Goal: Task Accomplishment & Management: Complete application form

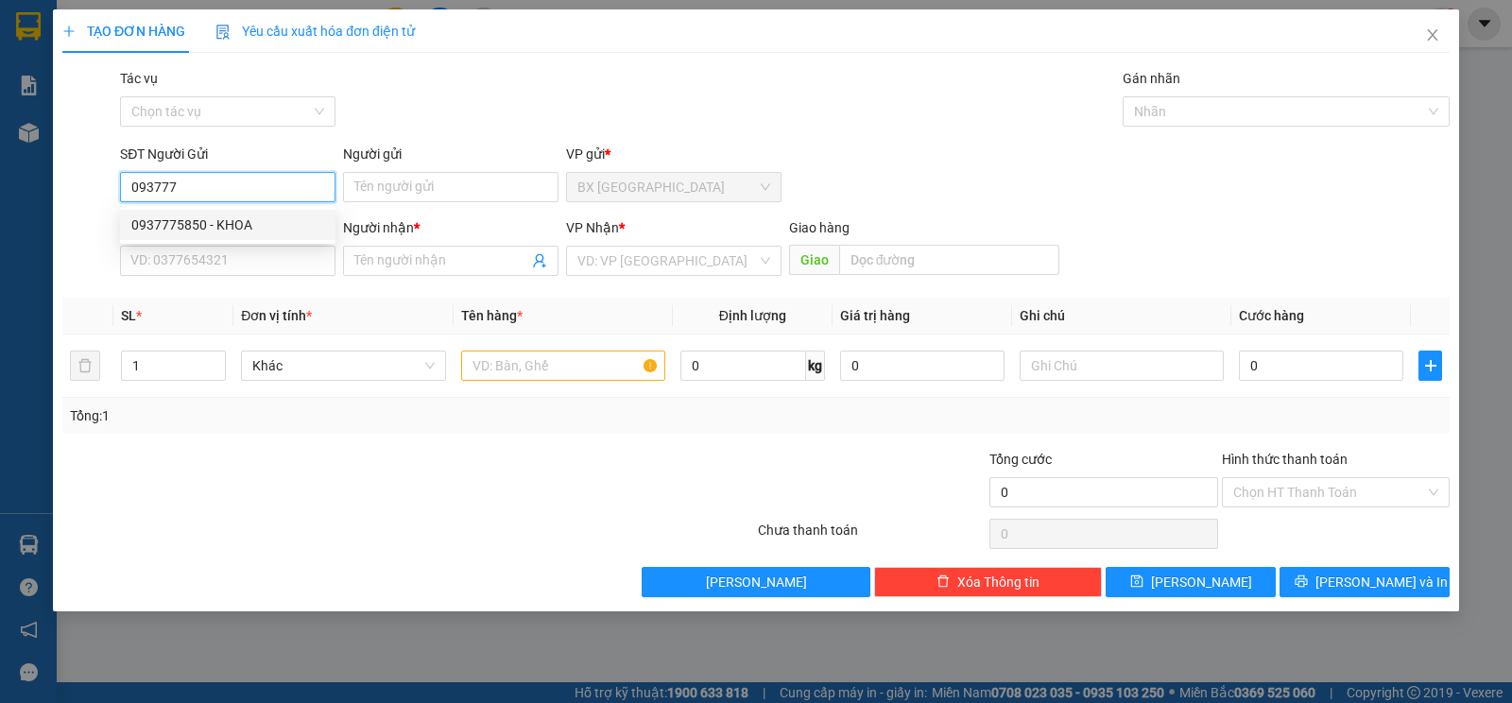
click at [219, 233] on div "0937775850 - KHOA" at bounding box center [227, 224] width 193 height 21
type input "0937775850"
type input "KHOA"
type input "0797530530"
type input "TRUỜNG"
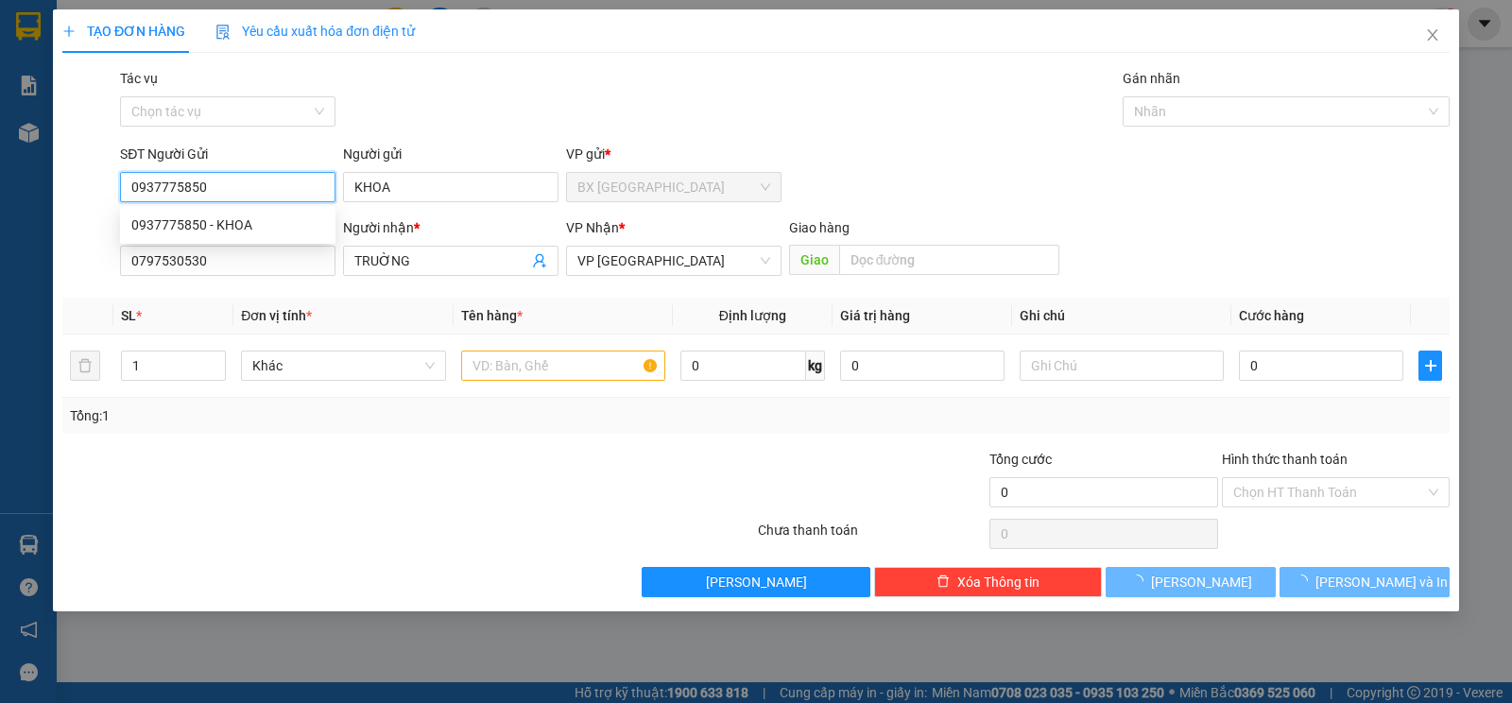
type input "50.000"
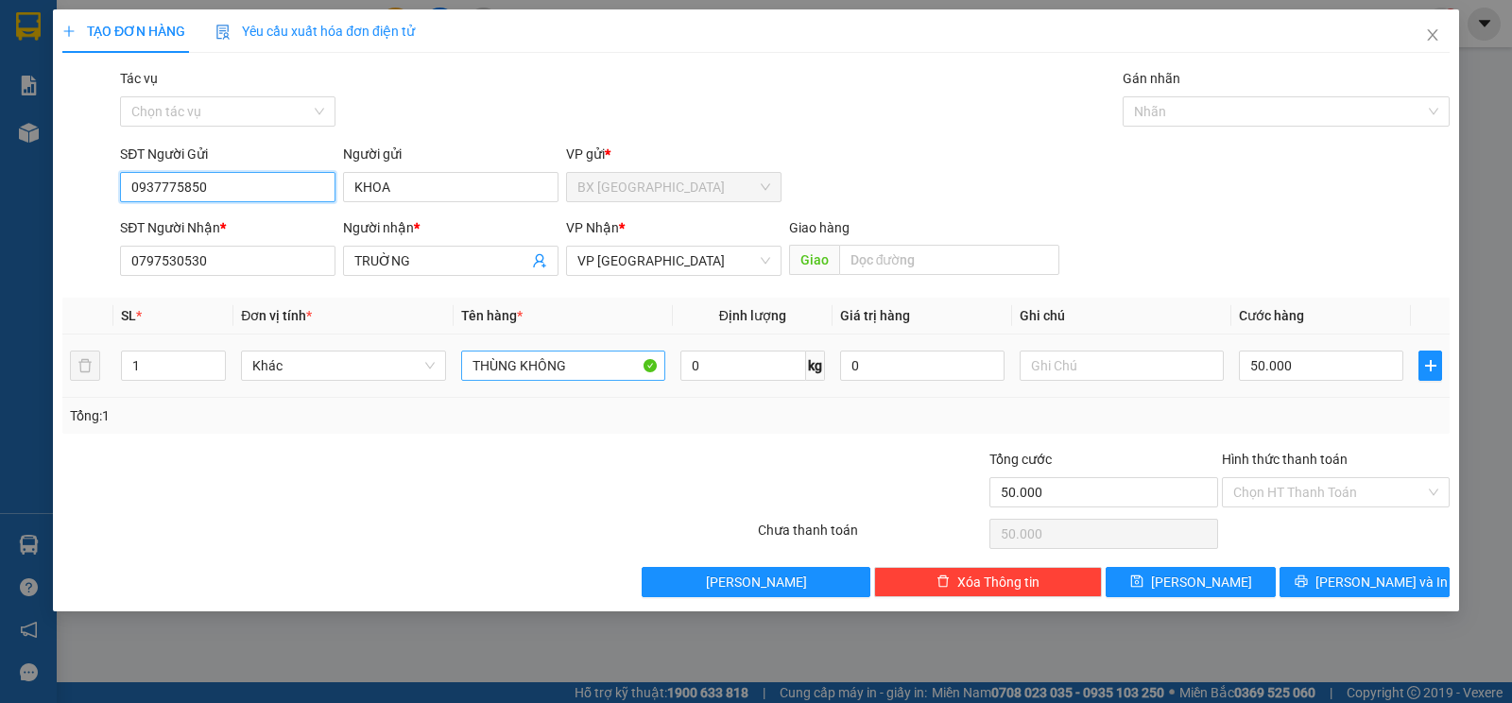
type input "0937775850"
click at [622, 357] on input "THÙNG KHÔNG" at bounding box center [563, 366] width 204 height 30
click at [1341, 385] on td "50.000" at bounding box center [1321, 365] width 180 height 63
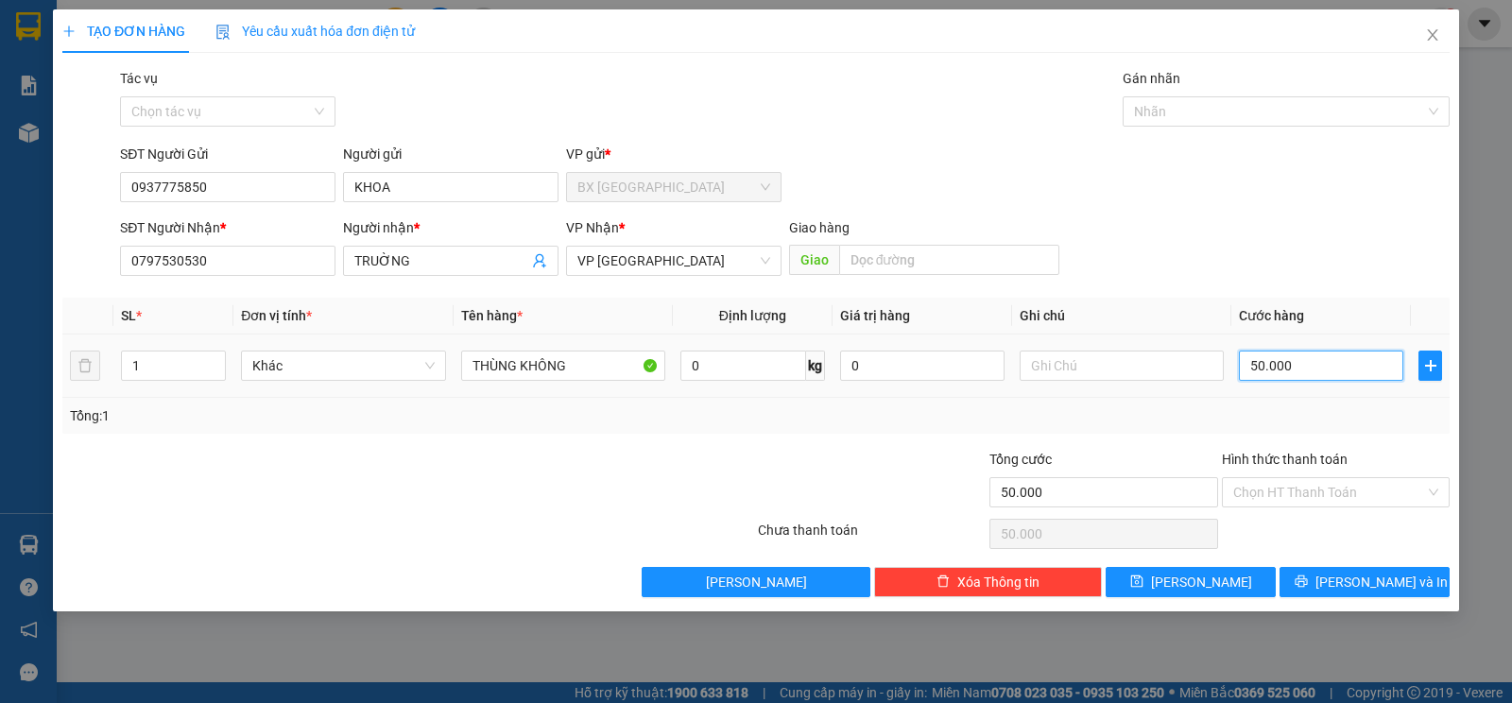
click at [1318, 356] on input "50.000" at bounding box center [1321, 366] width 164 height 30
click at [1326, 500] on input "Hình thức thanh toán" at bounding box center [1329, 492] width 192 height 28
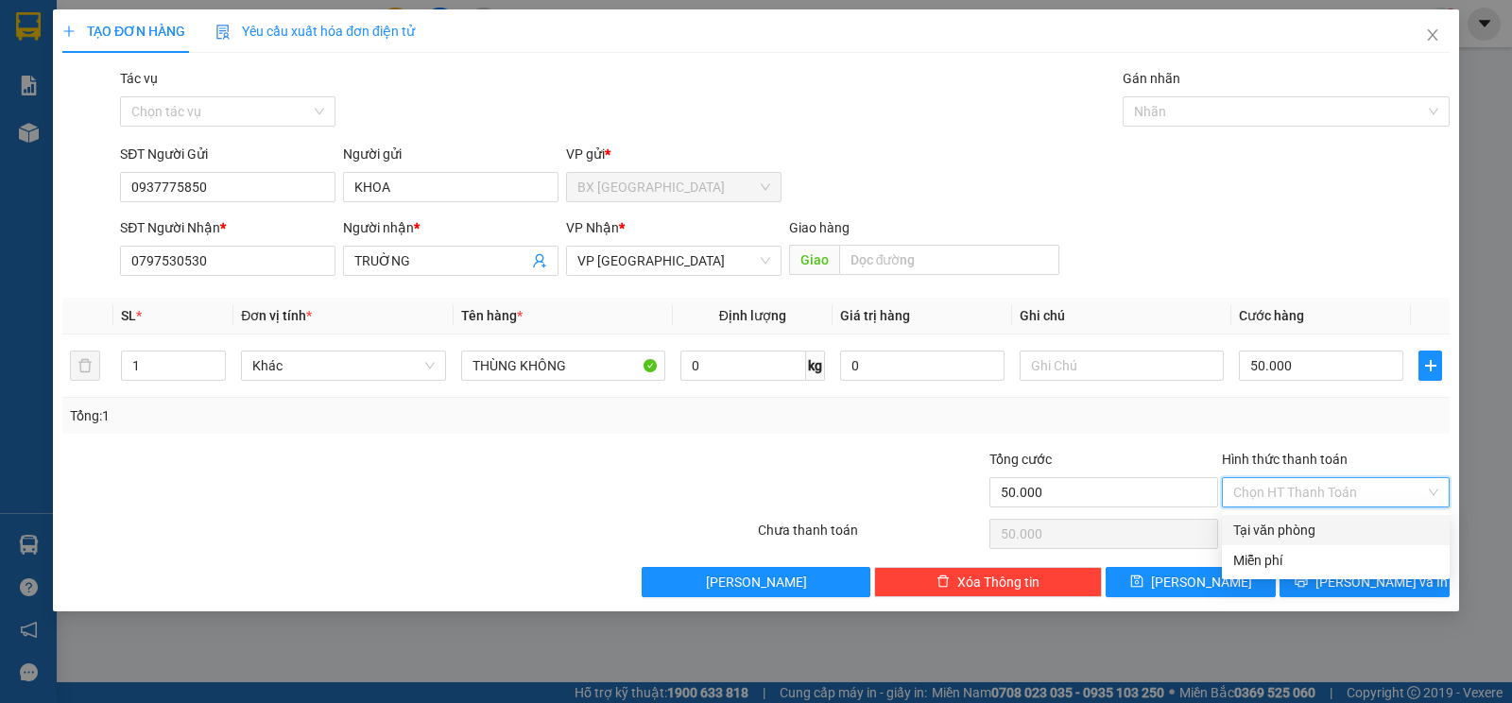
click at [1320, 532] on div "Tại văn phòng" at bounding box center [1335, 530] width 205 height 21
type input "0"
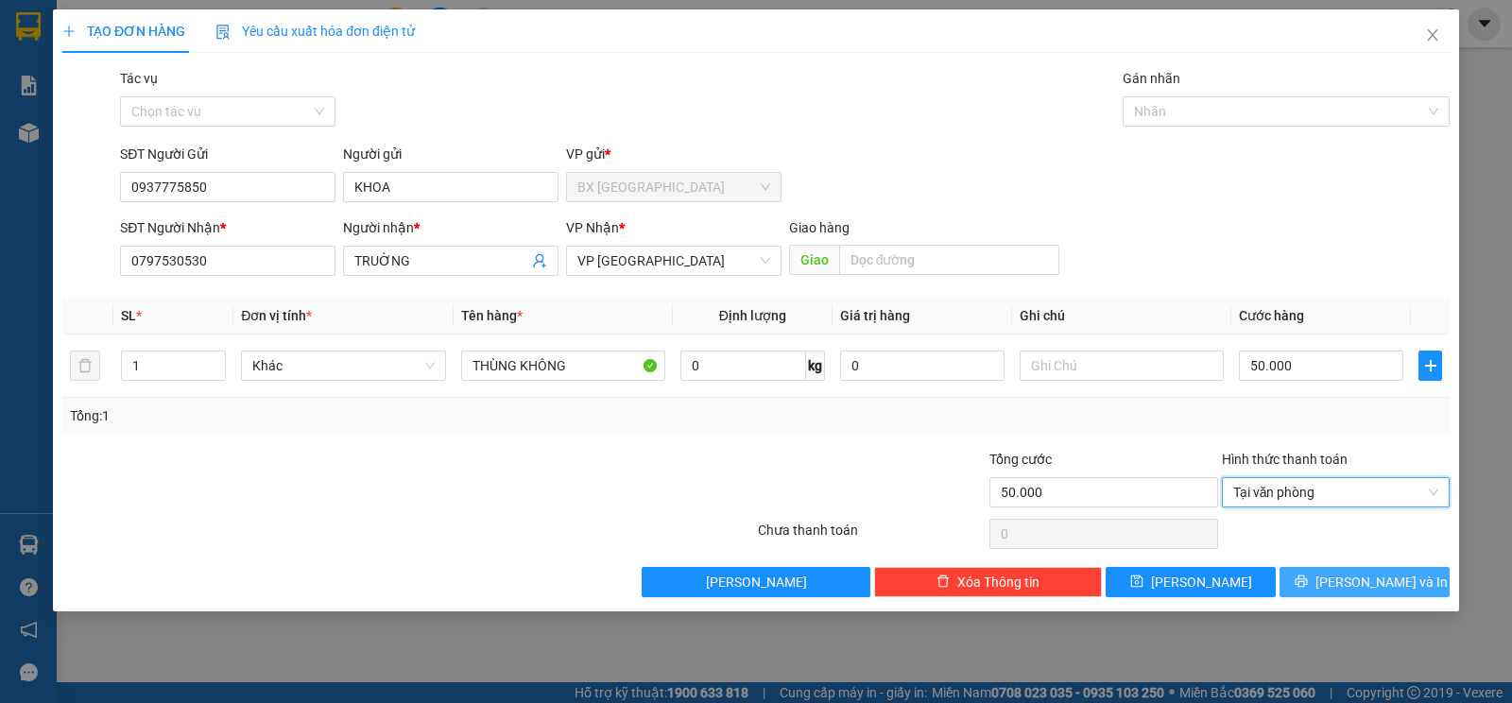
click at [1332, 573] on button "[PERSON_NAME] và In" at bounding box center [1364, 582] width 170 height 30
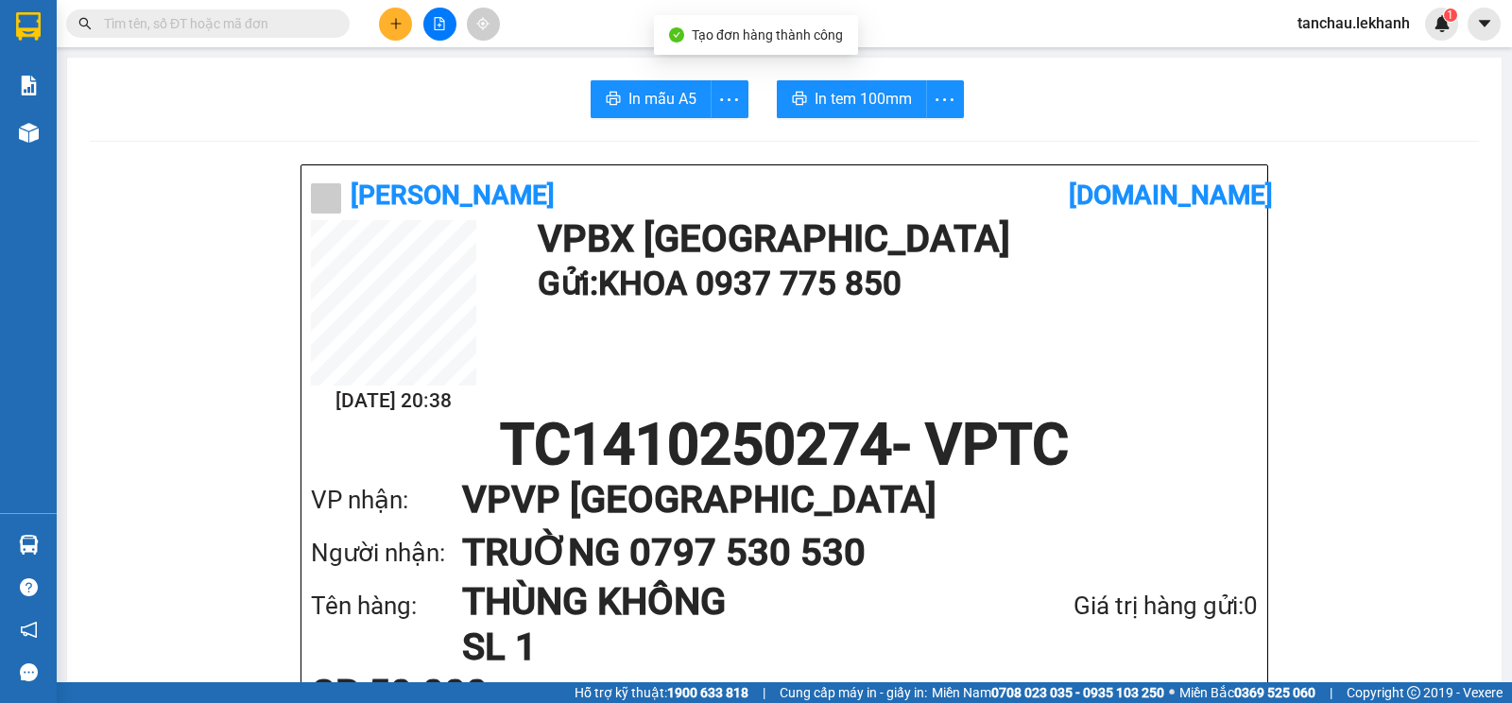
click at [837, 97] on span "In tem 100mm" at bounding box center [862, 99] width 97 height 24
